Goal: Task Accomplishment & Management: Manage account settings

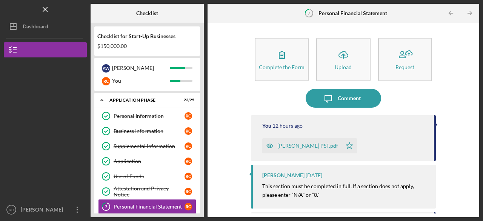
scroll to position [231, 0]
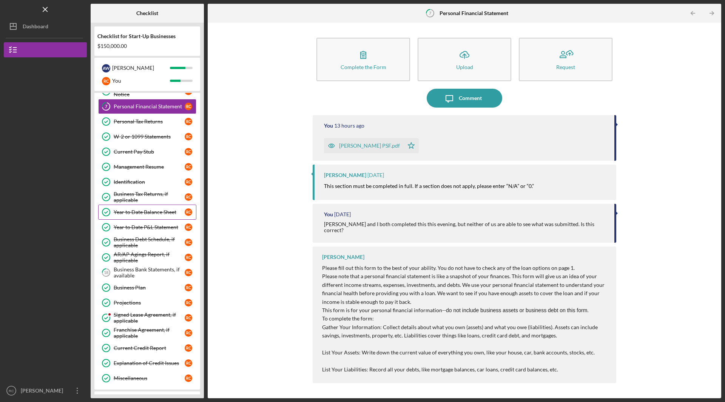
scroll to position [113, 0]
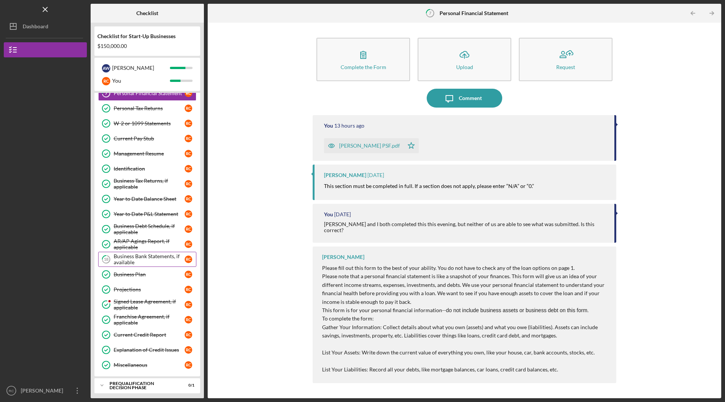
click at [148, 134] on div "Business Bank Statements, if available" at bounding box center [149, 259] width 71 height 12
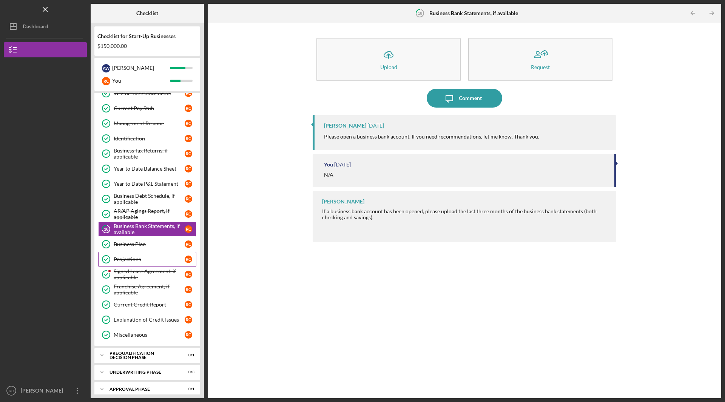
scroll to position [184, 0]
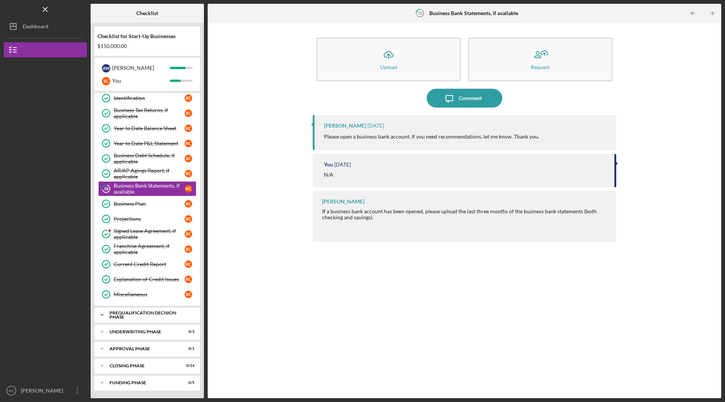
click at [103, 134] on icon "Icon/Expander" at bounding box center [101, 314] width 15 height 15
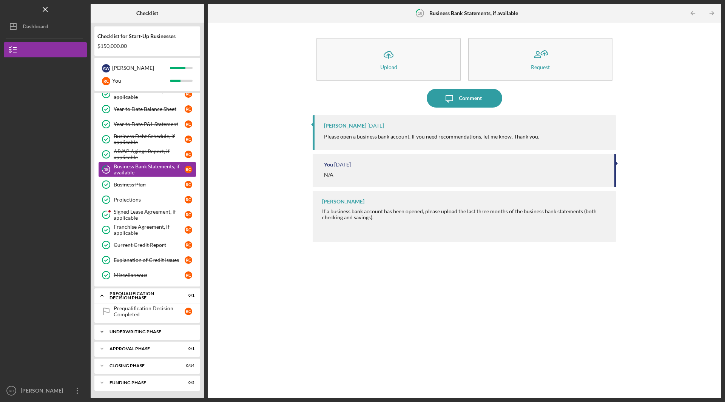
click at [112, 134] on div "Underwriting Phase" at bounding box center [149, 331] width 81 height 5
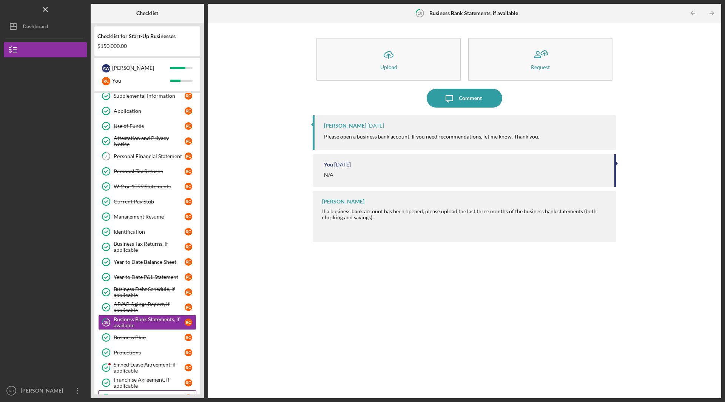
scroll to position [0, 0]
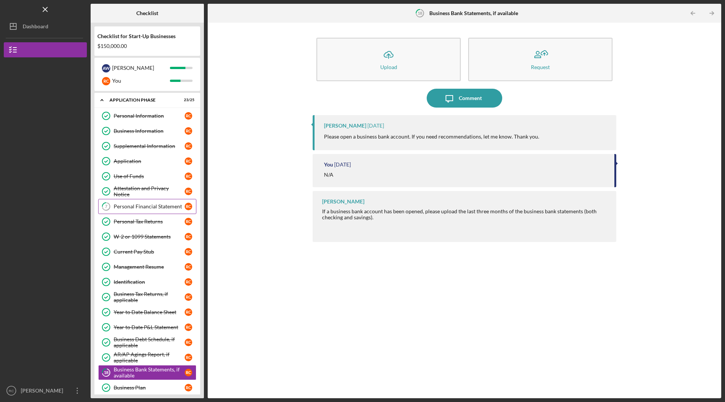
click at [145, 134] on div "Personal Financial Statement" at bounding box center [149, 206] width 71 height 6
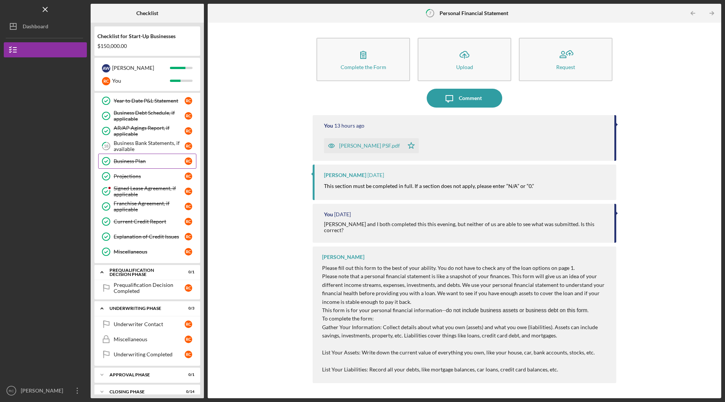
scroll to position [252, 0]
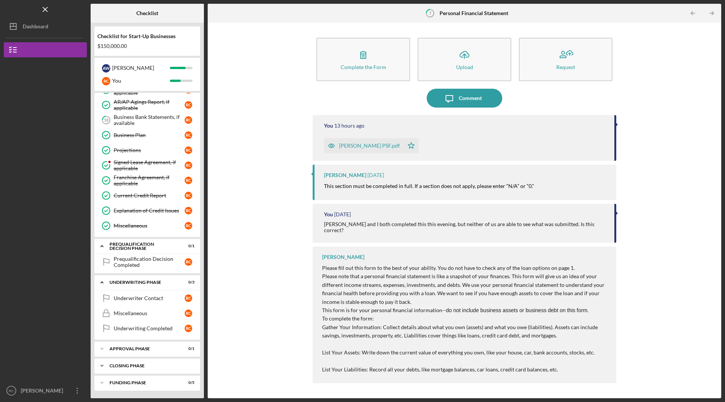
click at [122, 134] on div "Closing Phase" at bounding box center [149, 365] width 81 height 5
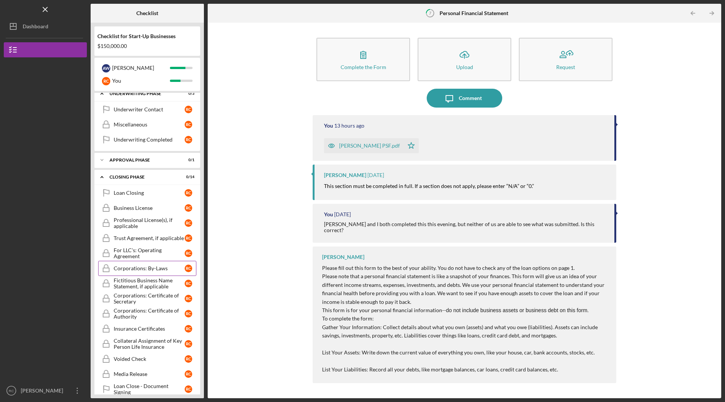
scroll to position [468, 0]
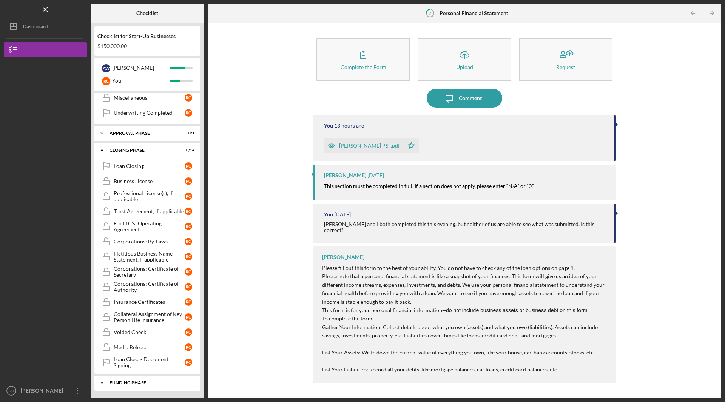
click at [132, 134] on div "Funding Phase" at bounding box center [149, 382] width 81 height 5
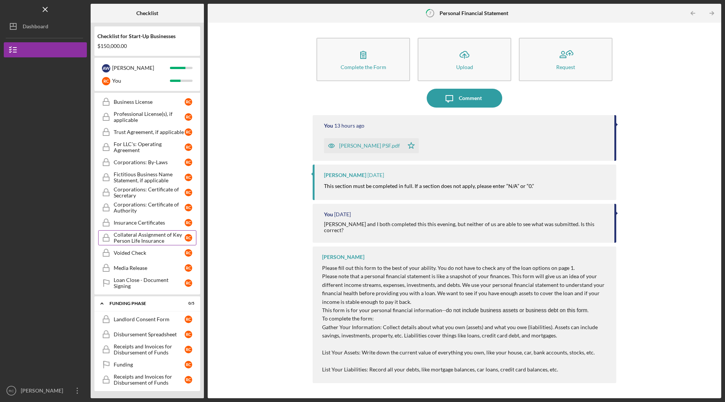
scroll to position [548, 0]
click at [126, 134] on div "Landlord Consent Form" at bounding box center [149, 319] width 71 height 6
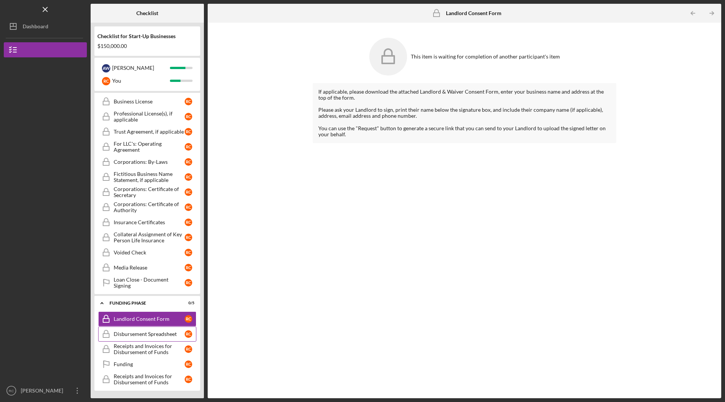
click at [139, 134] on div "Disbursement Spreadsheet" at bounding box center [149, 334] width 71 height 6
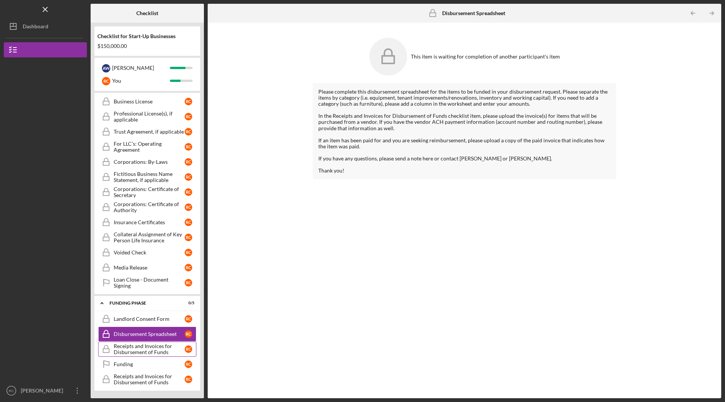
click at [140, 134] on div "Receipts and Invoices for Disbursement of Funds" at bounding box center [149, 349] width 71 height 12
